Goal: Task Accomplishment & Management: Use online tool/utility

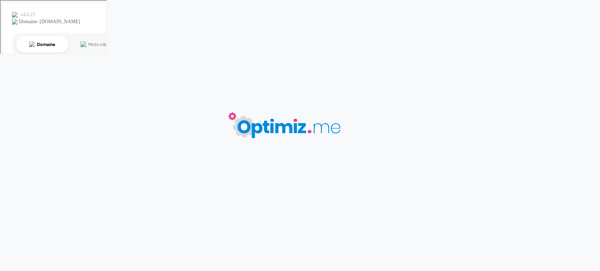
type input "MDM industrie"
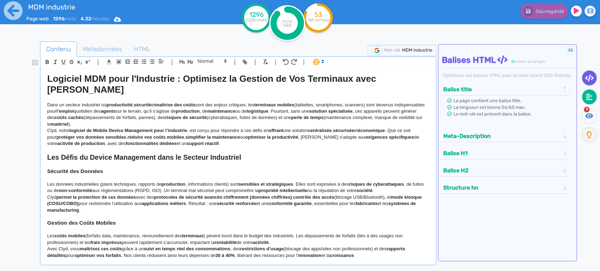
click at [586, 100] on icon at bounding box center [589, 97] width 6 height 7
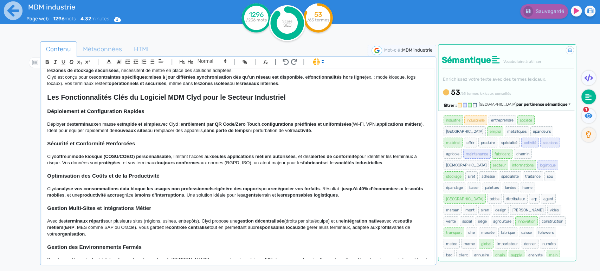
scroll to position [312, 0]
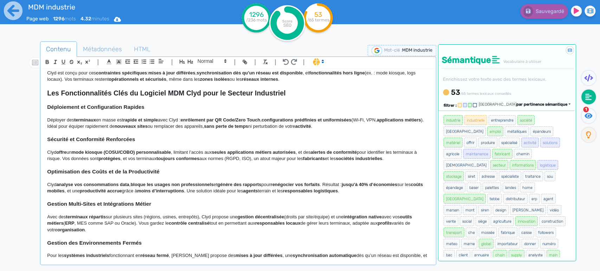
click at [60, 150] on strong "offre" at bounding box center [61, 152] width 10 height 5
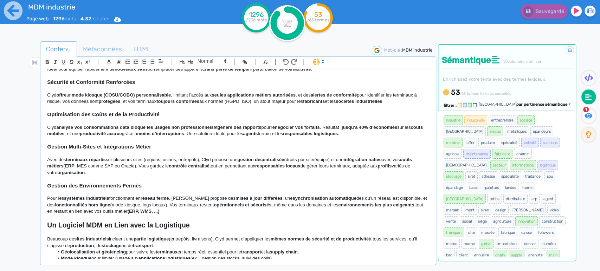
scroll to position [469, 0]
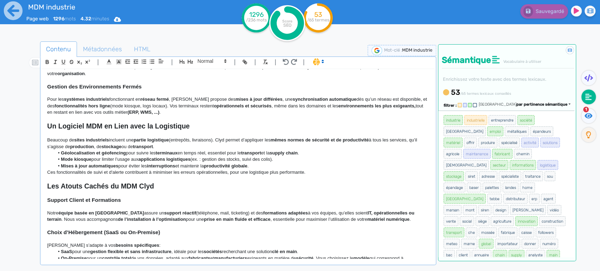
click at [242, 169] on p "Ces fonctionnalités de suivi et d'alerte contribuent à minimiser les erreurs op…" at bounding box center [238, 172] width 382 height 6
click at [240, 169] on p "Ces fonctionnalités de suivi et d'alerte contribuent à minimiser les erreurs op…" at bounding box center [238, 172] width 382 height 6
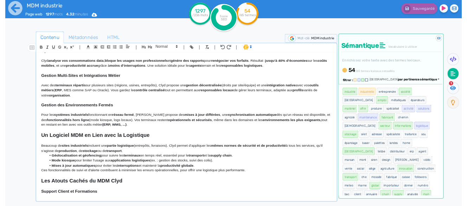
scroll to position [399, 0]
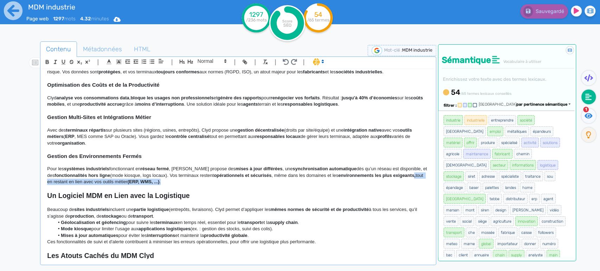
drag, startPoint x: 166, startPoint y: 172, endPoint x: 411, endPoint y: 167, distance: 245.1
click at [411, 167] on p "Pour les systèmes industriels fonctionnant en réseau fermé , Clyd propose des m…" at bounding box center [238, 175] width 382 height 19
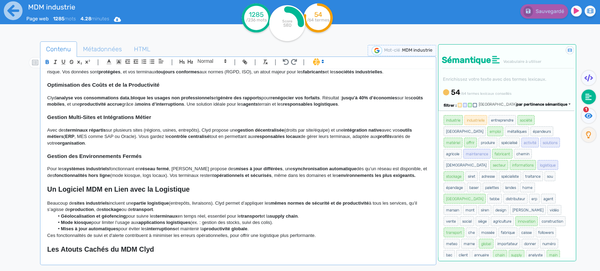
click at [76, 127] on p "Avec des terminaux répartis sur plusieurs sites (régions, usines, entrepôts), C…" at bounding box center [238, 136] width 382 height 19
click at [3, 139] on div "MDM industrie Page web 1285 mots 4.28 minutes Html Pdf Word 1285 /236 mots Scor…" at bounding box center [300, 158] width 600 height 316
click at [75, 134] on strong "ERP" at bounding box center [69, 136] width 9 height 5
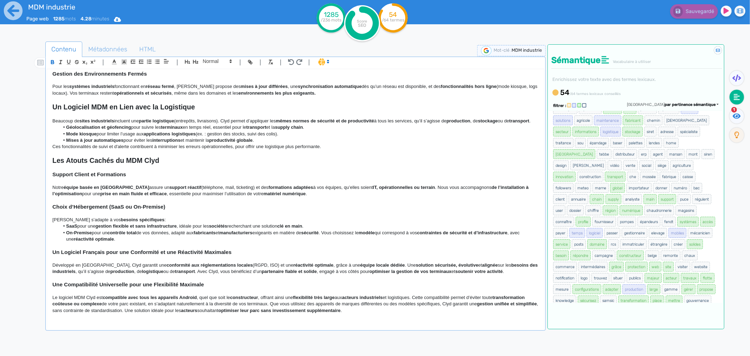
scroll to position [40, 0]
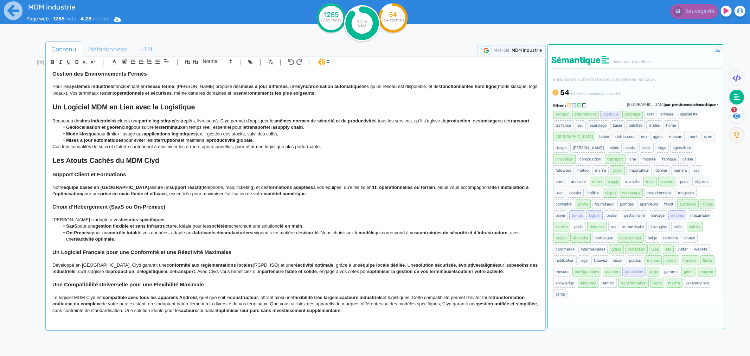
click at [150, 129] on li "Géolocalisation et géofencing pour suivre les terminaux en temps réel, essentie…" at bounding box center [298, 127] width 479 height 6
click at [154, 128] on li "Géolocalisation et géofencing pour suivre les terminaux en temps réel, essentie…" at bounding box center [298, 127] width 479 height 6
click at [143, 128] on li "Géolocalisation et géofencing pour suivre les terminaux en temps réel, essentie…" at bounding box center [298, 127] width 479 height 6
click at [595, 271] on div "Didacticiel : Les balises HTML Balises HTML 0 erreurs à corriger Optimisez vos …" at bounding box center [635, 222] width 177 height 356
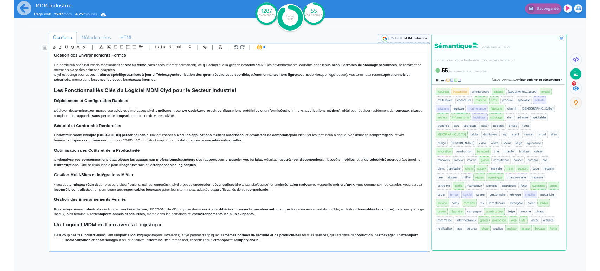
scroll to position [0, 0]
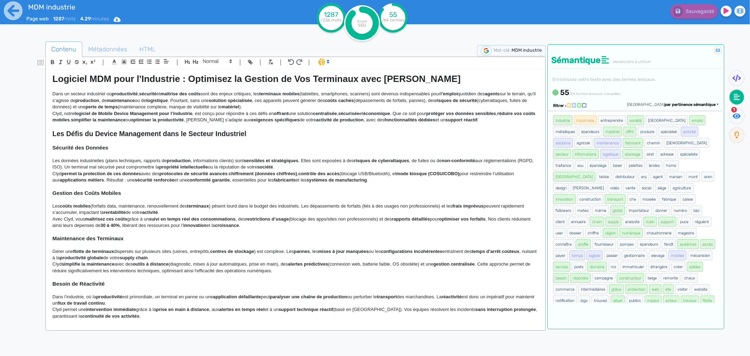
click at [99, 117] on strong "simplifier la maintenance" at bounding box center [98, 119] width 54 height 5
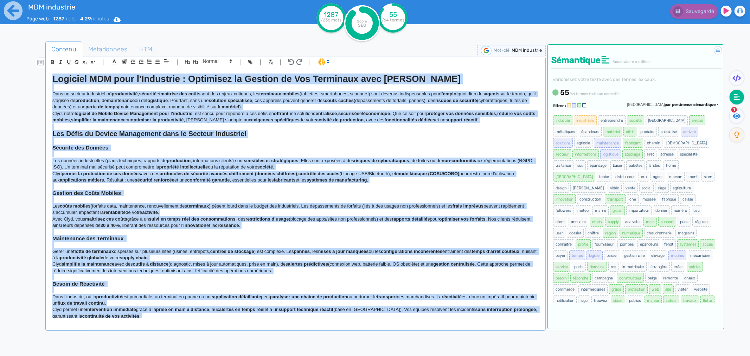
copy div "Loremips DOL sita c'Adipiscin : Elitseddo ei Tempori ut Lab Etdolorem aliq Enim…"
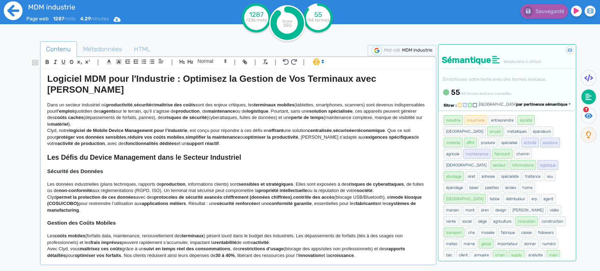
click at [12, 11] on icon at bounding box center [13, 10] width 19 height 19
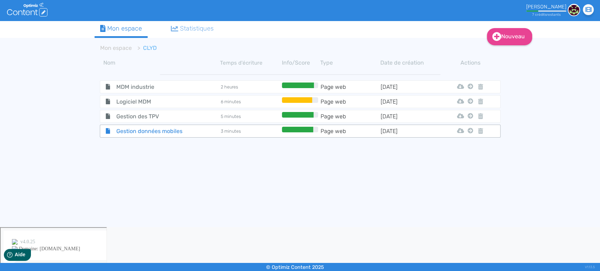
click at [139, 128] on span "Gestion données mobiles" at bounding box center [150, 131] width 79 height 9
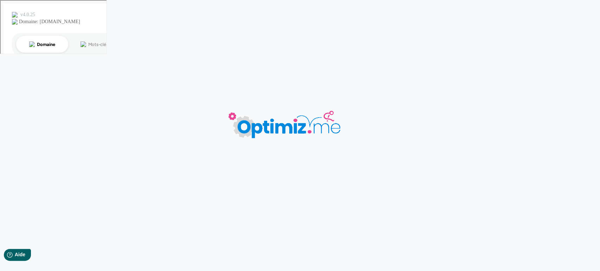
type input "Gestion données mobiles"
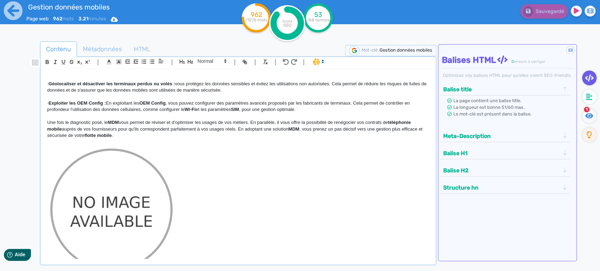
scroll to position [383, 0]
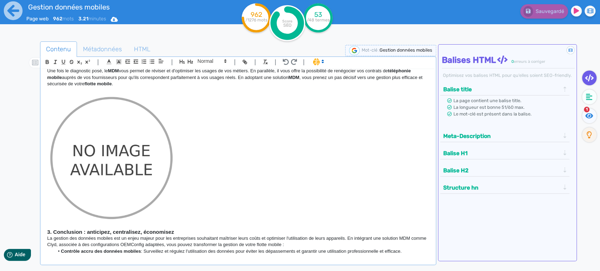
click at [105, 175] on img at bounding box center [111, 158] width 129 height 129
click at [111, 179] on img at bounding box center [111, 158] width 129 height 129
click at [184, 172] on p at bounding box center [238, 158] width 382 height 129
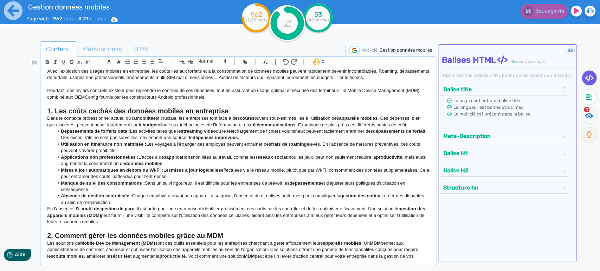
scroll to position [0, 0]
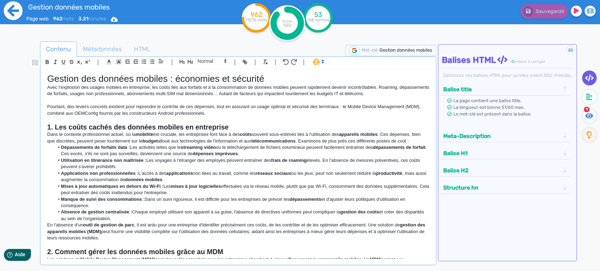
click at [15, 19] on icon at bounding box center [13, 10] width 19 height 19
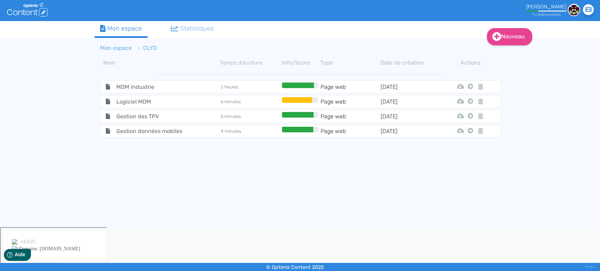
click at [121, 49] on link "Mon espace" at bounding box center [116, 48] width 32 height 7
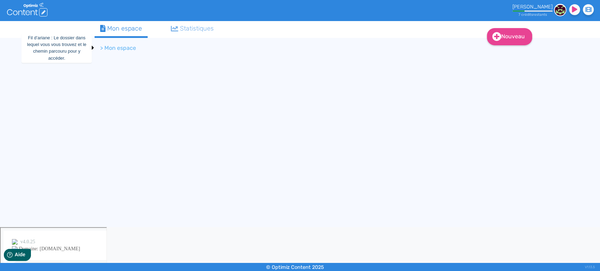
click at [108, 49] on li "> Mon espace" at bounding box center [118, 48] width 36 height 8
click at [103, 49] on li "> Mon espace" at bounding box center [118, 48] width 36 height 8
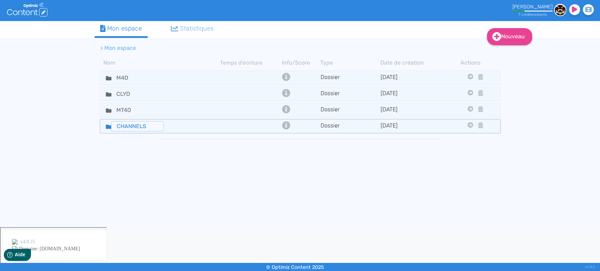
click at [127, 126] on input "CHANNELS" at bounding box center [137, 126] width 53 height 10
click at [166, 128] on div "CHANNELS" at bounding box center [160, 126] width 119 height 10
click at [167, 128] on div "CHANNELS" at bounding box center [160, 126] width 119 height 10
click at [176, 128] on div "CHANNELS" at bounding box center [160, 126] width 119 height 10
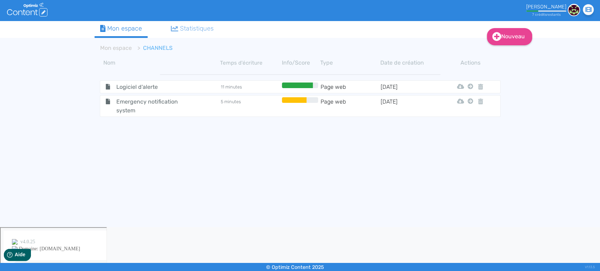
click at [143, 98] on span "Emergency notification system" at bounding box center [150, 106] width 79 height 18
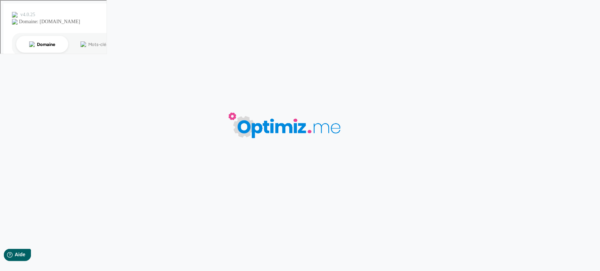
click at [143, 98] on body "0 mots 0.00 minutes 0 /0 mots Score SEO 0 /- termes Sauvegardé Contenu Métadonn…" at bounding box center [300, 135] width 600 height 271
type input "Emergency notification system"
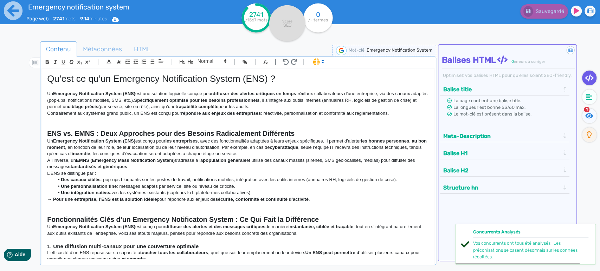
click at [99, 99] on p "Un Emergency Notification System (ENS) est une solution logicielle conçue pour …" at bounding box center [238, 100] width 382 height 19
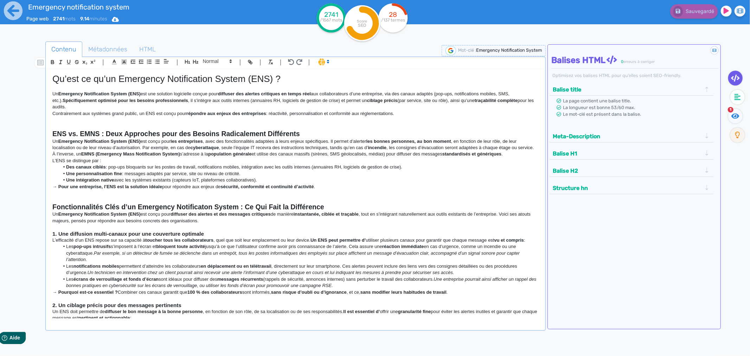
click at [358, 22] on tspan "Score" at bounding box center [362, 21] width 10 height 5
click at [600, 96] on icon at bounding box center [737, 97] width 6 height 6
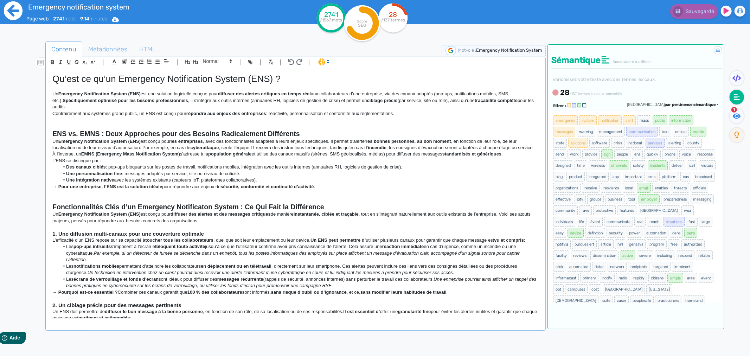
click at [16, 15] on icon at bounding box center [13, 10] width 19 height 19
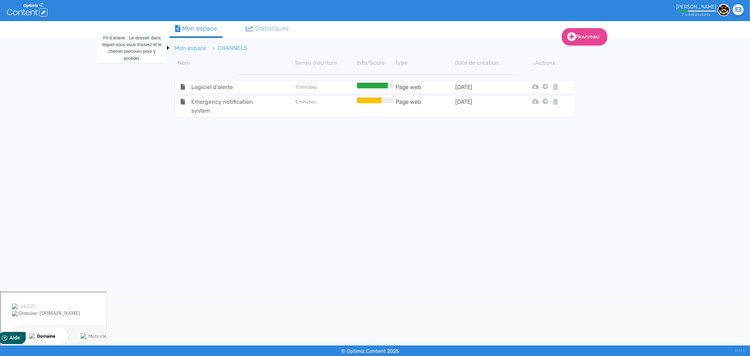
click at [203, 46] on link "Mon espace" at bounding box center [191, 48] width 32 height 7
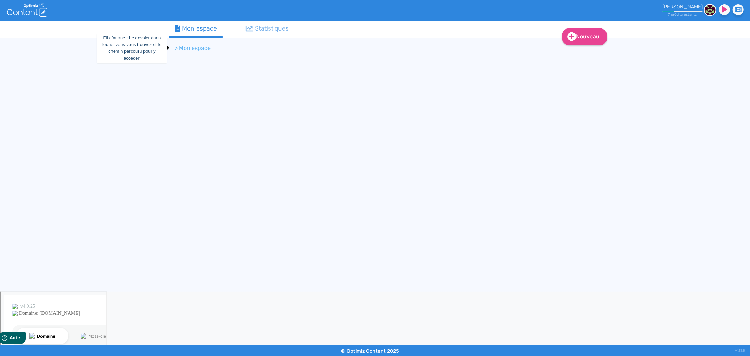
click at [189, 49] on li "> Mon espace" at bounding box center [193, 48] width 36 height 8
click at [196, 44] on li "> Mon espace" at bounding box center [193, 48] width 36 height 8
click at [176, 48] on li "> Mon espace" at bounding box center [193, 48] width 36 height 8
